Goal: Task Accomplishment & Management: Manage account settings

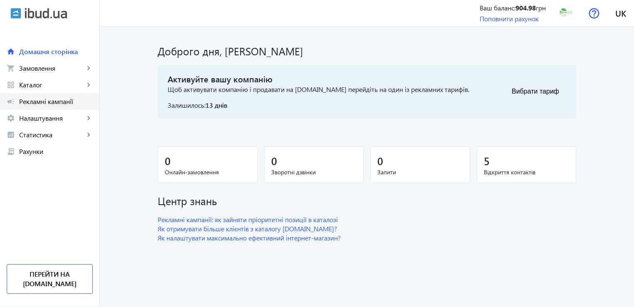
click at [51, 104] on span "Рекламні кампанії" at bounding box center [56, 101] width 74 height 8
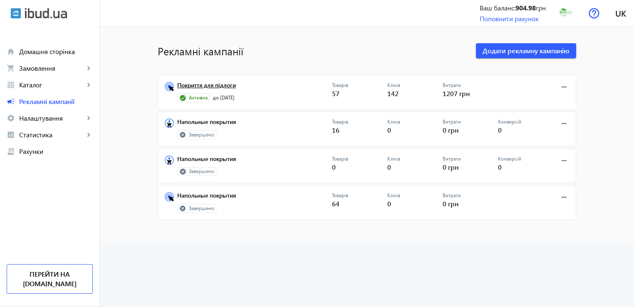
click at [212, 88] on link "Покриття для підлоги" at bounding box center [254, 88] width 155 height 12
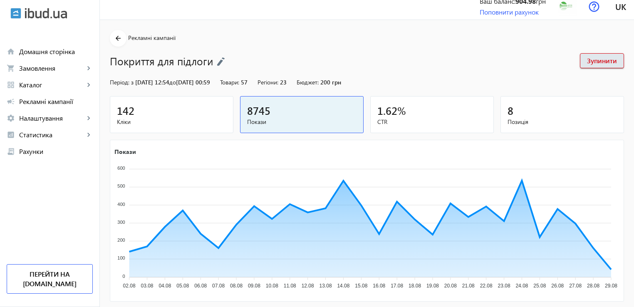
scroll to position [1, 0]
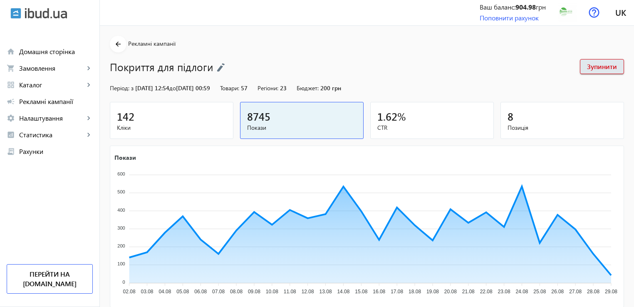
click at [217, 70] on img at bounding box center [221, 67] width 8 height 9
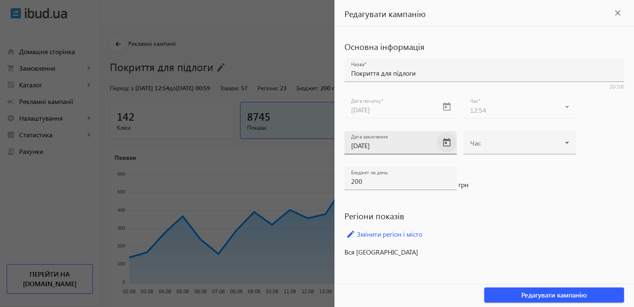
click at [445, 143] on span "Open calendar" at bounding box center [446, 143] width 20 height 20
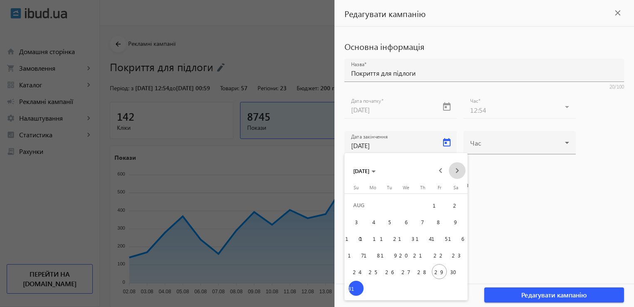
click at [456, 170] on span "Next month" at bounding box center [457, 170] width 17 height 17
click at [391, 290] on span "30" at bounding box center [389, 288] width 15 height 15
type input "[DATE]"
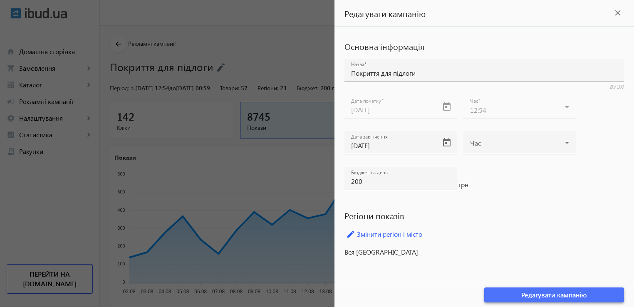
click at [561, 298] on span "Редагувати кампанію" at bounding box center [554, 294] width 66 height 9
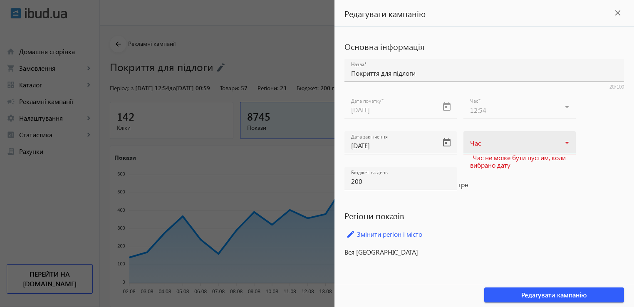
click at [488, 147] on span at bounding box center [517, 146] width 95 height 7
click at [484, 186] on span "00:59" at bounding box center [478, 187] width 16 height 7
click at [563, 296] on span "Редагувати кампанію" at bounding box center [554, 294] width 66 height 9
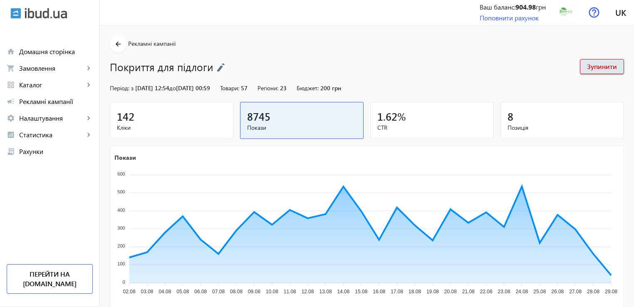
drag, startPoint x: 630, startPoint y: 86, endPoint x: 635, endPoint y: 115, distance: 29.5
click at [633, 115] on html "arrow_back home Домашня сторінка shopping_cart Замовлення keyboard_arrow_right …" at bounding box center [317, 275] width 634 height 553
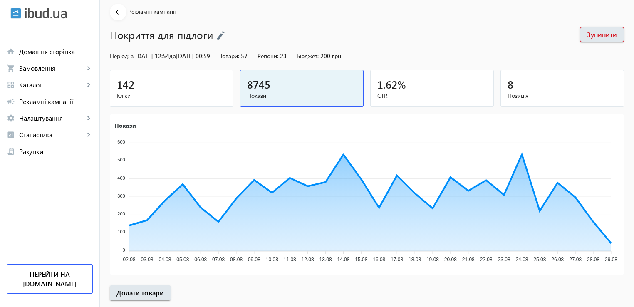
scroll to position [0, 0]
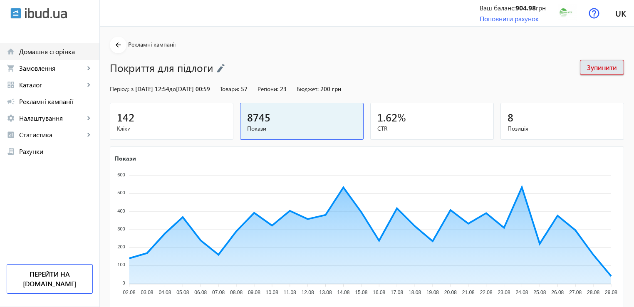
click at [63, 52] on span "Домашня сторінка" at bounding box center [56, 51] width 74 height 8
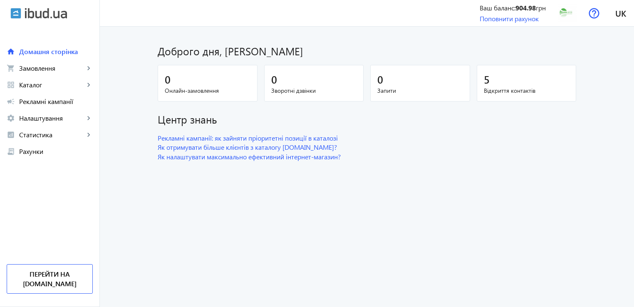
click at [523, 84] on div "5" at bounding box center [526, 79] width 86 height 15
click at [520, 88] on span "Відкриття контактів" at bounding box center [526, 90] width 86 height 8
click at [504, 89] on span "Відкриття контактів" at bounding box center [526, 90] width 86 height 8
